Goal: Task Accomplishment & Management: Manage account settings

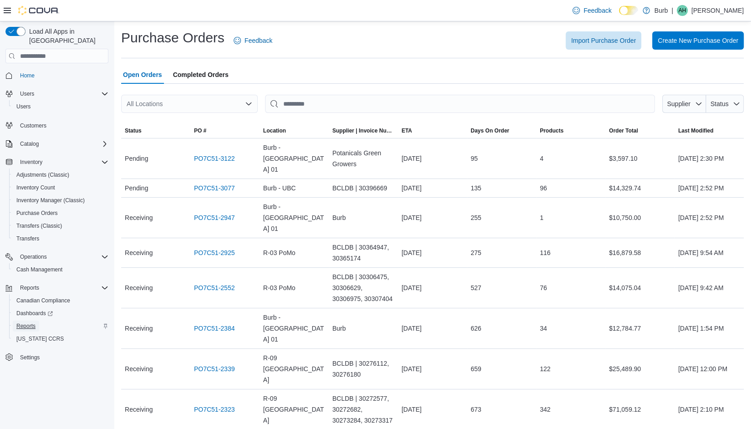
click at [27, 323] on span "Reports" at bounding box center [25, 326] width 19 height 7
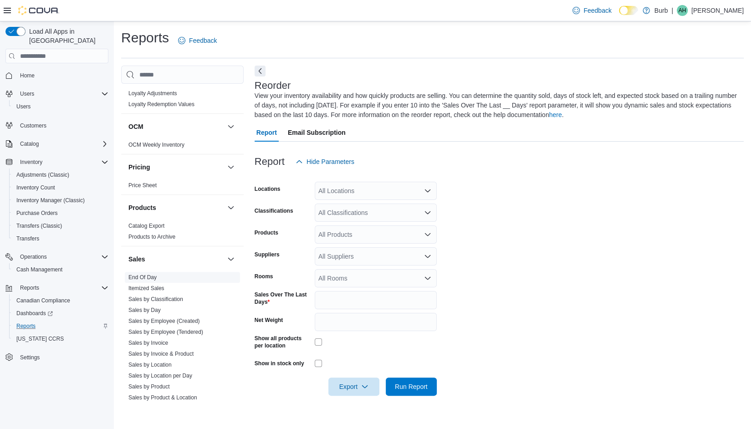
scroll to position [484, 0]
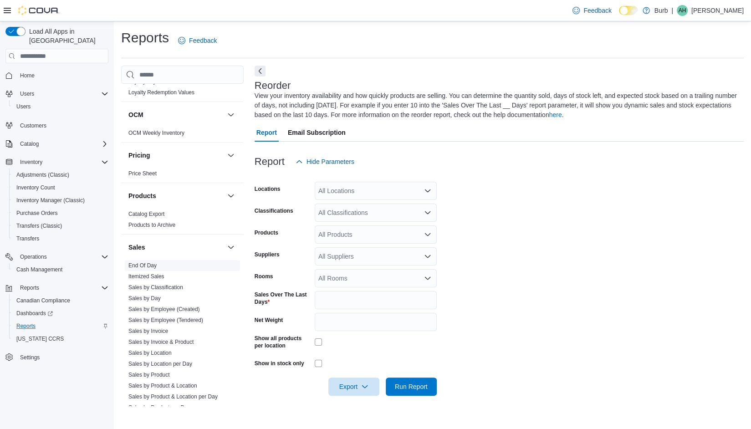
click at [129, 262] on link "End Of Day" at bounding box center [142, 265] width 28 height 6
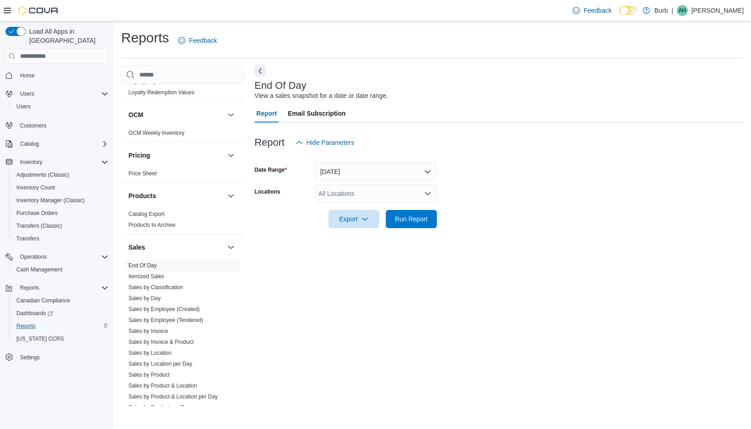
click at [332, 196] on div "All Locations" at bounding box center [376, 193] width 122 height 18
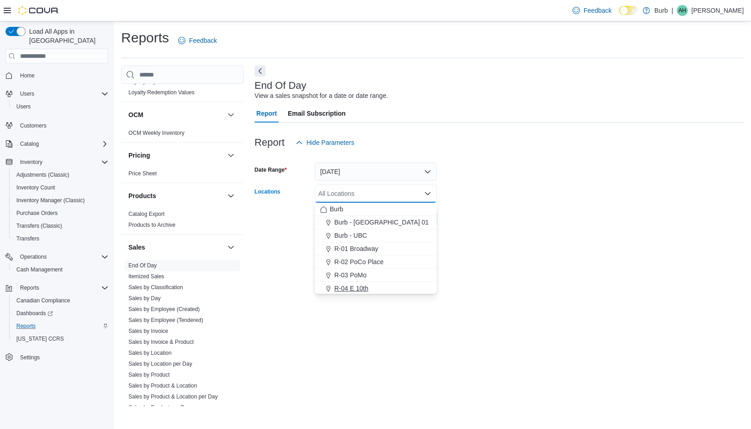
click at [334, 287] on span "R-04 E 10th" at bounding box center [351, 288] width 34 height 9
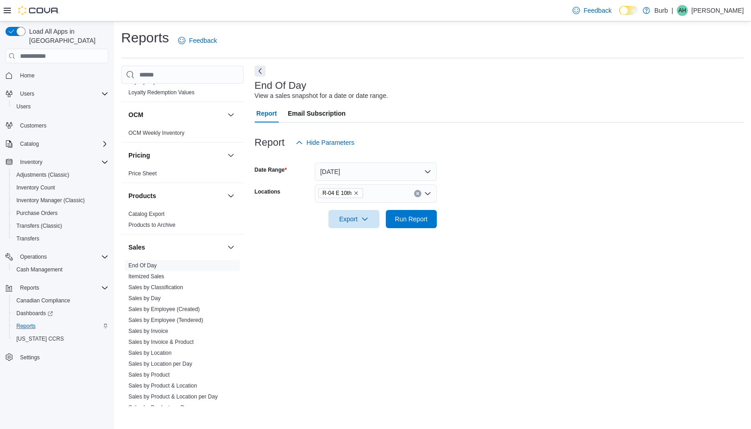
click at [486, 210] on form "Date Range [DATE] Locations R-04 E 10th Export Run Report" at bounding box center [499, 190] width 489 height 77
click at [400, 217] on span "Run Report" at bounding box center [411, 218] width 33 height 9
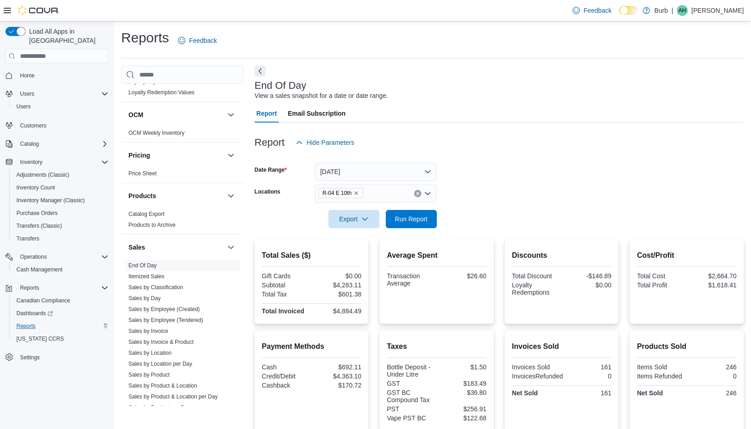
click at [352, 284] on div "$4,283.11" at bounding box center [337, 285] width 48 height 7
click at [352, 285] on div "$4,283.11" at bounding box center [337, 285] width 48 height 7
copy div "4,283.11"
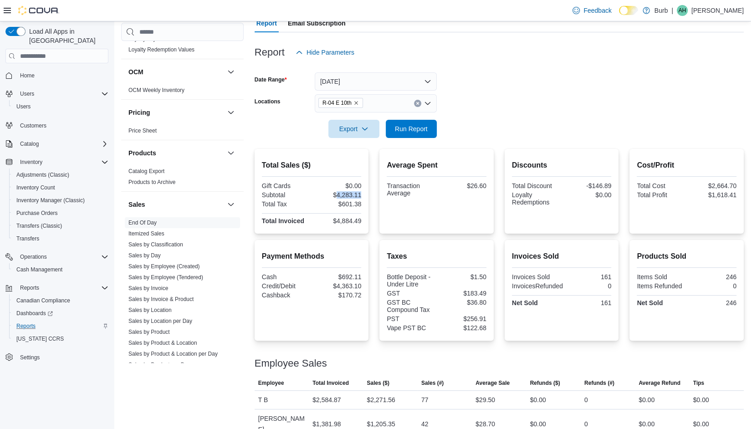
scroll to position [136, 0]
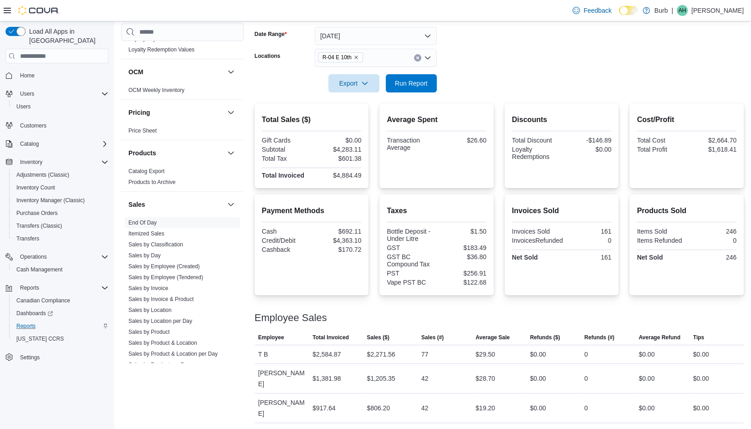
click at [594, 139] on div "-$146.89" at bounding box center [588, 140] width 48 height 7
copy div "146.89"
click at [24, 266] on span "Cash Management" at bounding box center [39, 269] width 46 height 7
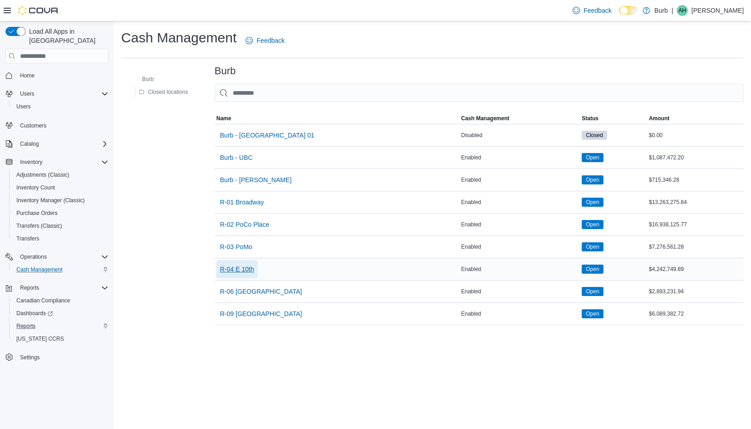
click at [233, 270] on span "R-04 E 10th" at bounding box center [237, 269] width 34 height 9
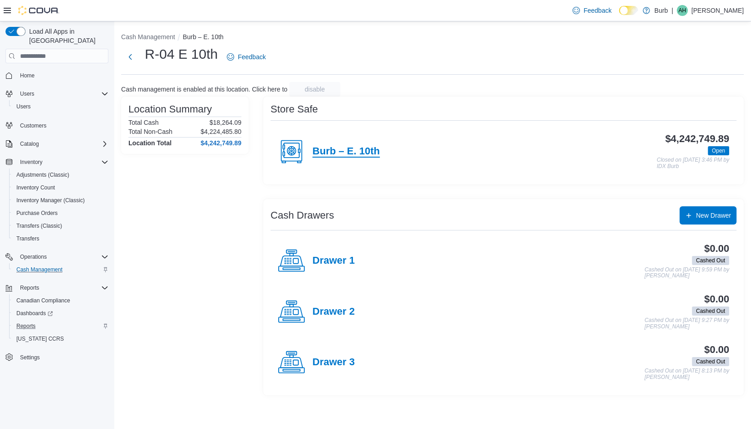
click at [345, 148] on h4 "Burb – E. 10th" at bounding box center [346, 152] width 67 height 12
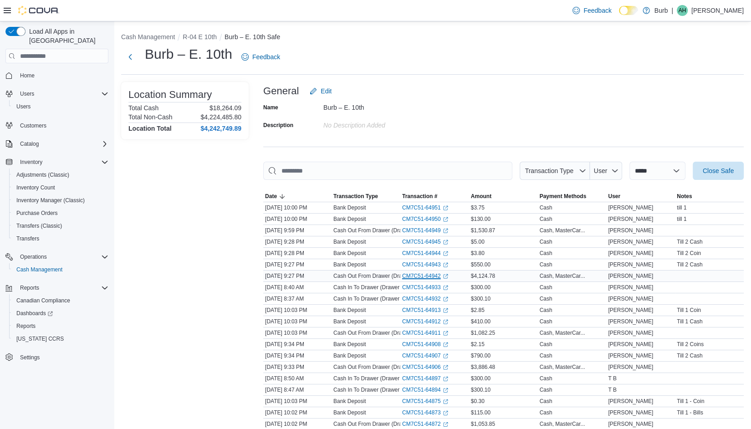
click at [407, 272] on link "CM7C51-64942 (opens in a new tab or window)" at bounding box center [425, 275] width 46 height 7
click at [415, 232] on link "CM7C51-64949 (opens in a new tab or window)" at bounding box center [425, 230] width 46 height 7
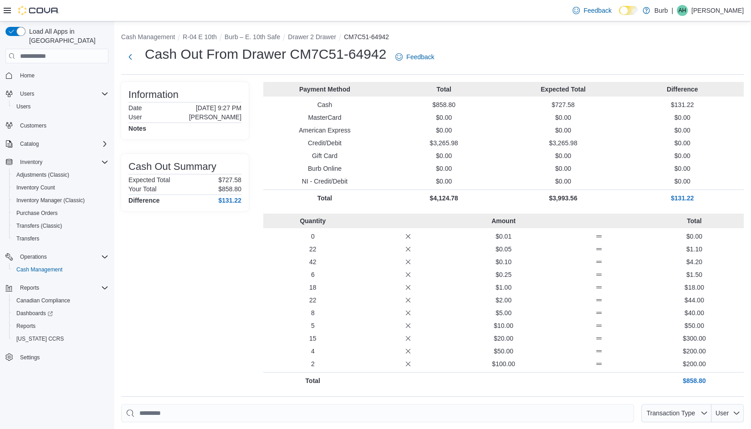
click at [690, 198] on p "$131.22" at bounding box center [683, 198] width 116 height 9
copy p "131.22"
click at [683, 201] on p "$39.84" at bounding box center [683, 198] width 116 height 9
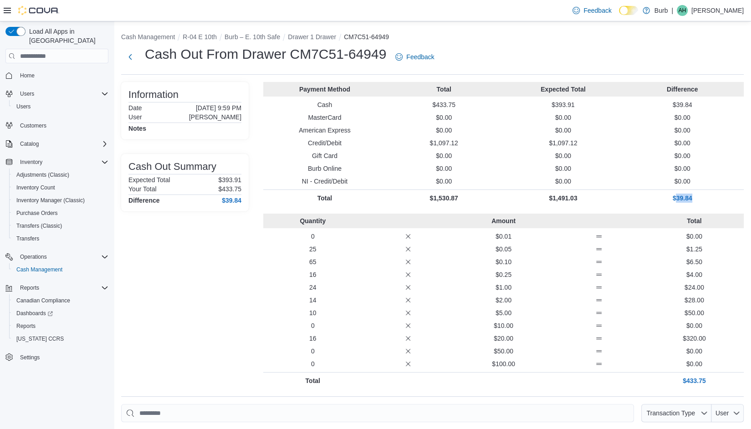
copy p "39.84"
